Goal: Transaction & Acquisition: Purchase product/service

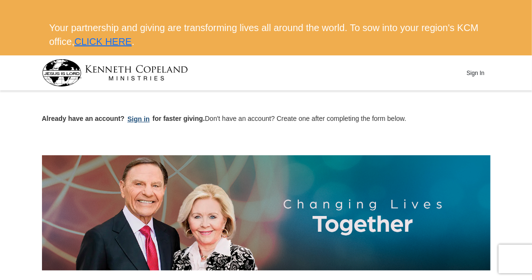
click at [145, 117] on button "Sign in" at bounding box center [139, 119] width 28 height 11
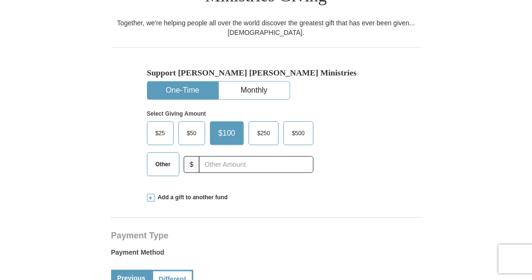
scroll to position [298, 0]
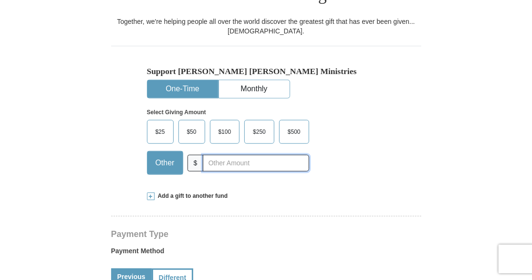
click at [206, 155] on input "text" at bounding box center [256, 163] width 106 height 17
type input "6.50"
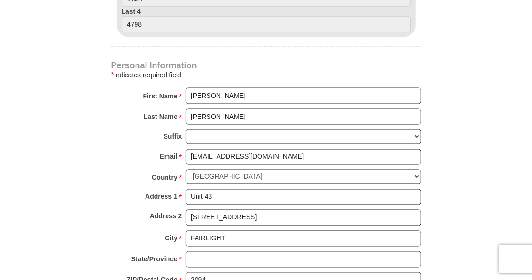
scroll to position [639, 0]
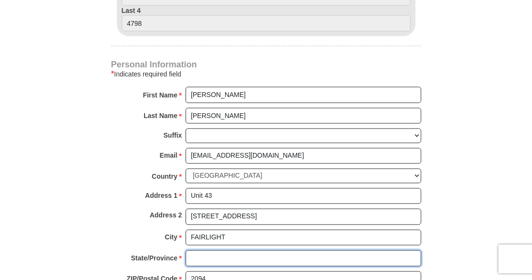
click at [216, 250] on input "State/Province *" at bounding box center [304, 258] width 236 height 16
type input "NSW"
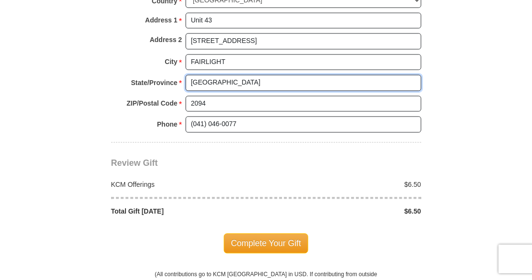
scroll to position [820, 0]
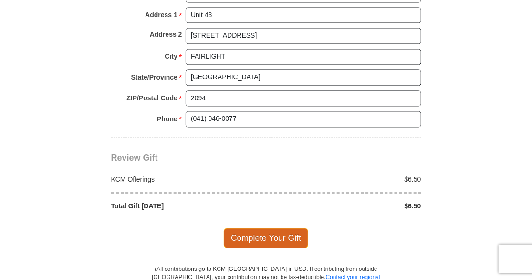
click at [271, 228] on span "Complete Your Gift" at bounding box center [266, 238] width 84 height 20
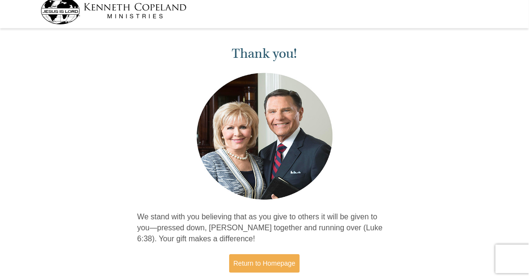
scroll to position [67, 0]
